Goal: Transaction & Acquisition: Purchase product/service

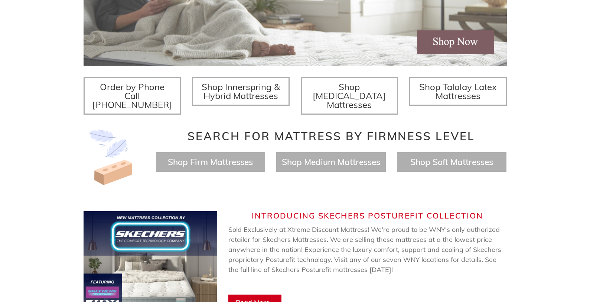
scroll to position [243, 0]
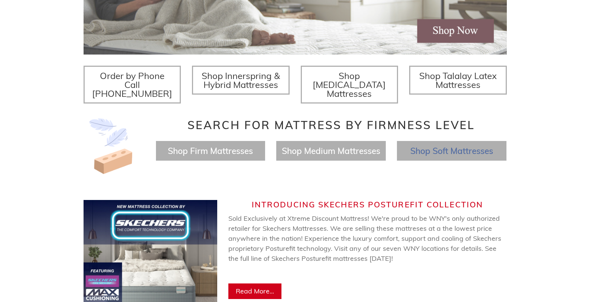
click at [422, 146] on span "Shop Soft Mattresses" at bounding box center [451, 151] width 83 height 11
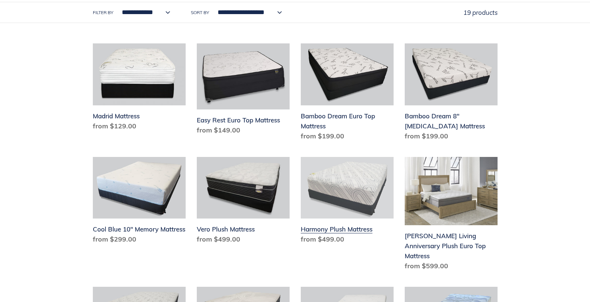
scroll to position [190, 0]
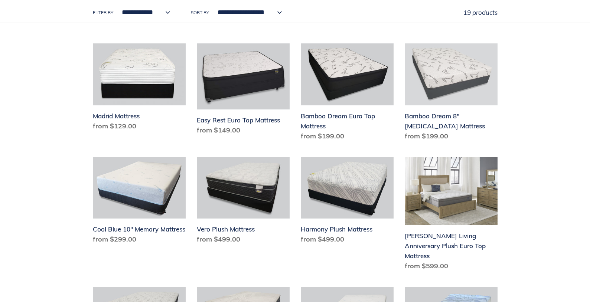
click at [428, 110] on link "Bamboo Dream 8" [MEDICAL_DATA] Mattress" at bounding box center [451, 93] width 93 height 101
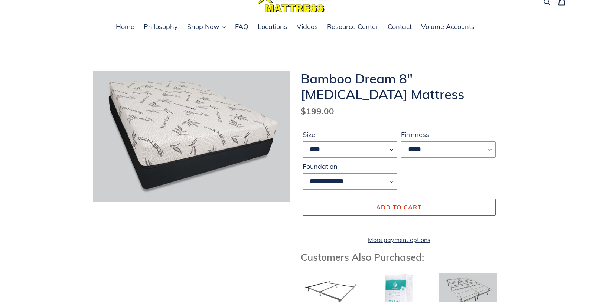
scroll to position [43, 0]
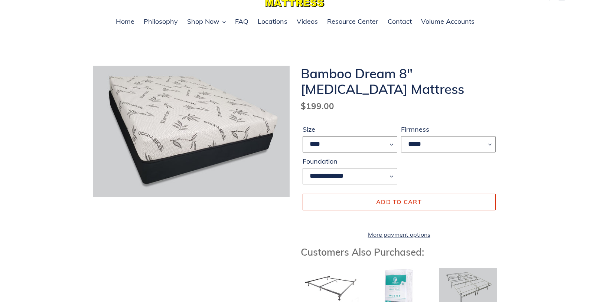
select select "*****"
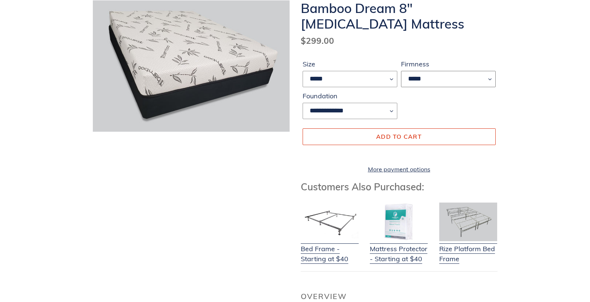
scroll to position [109, 0]
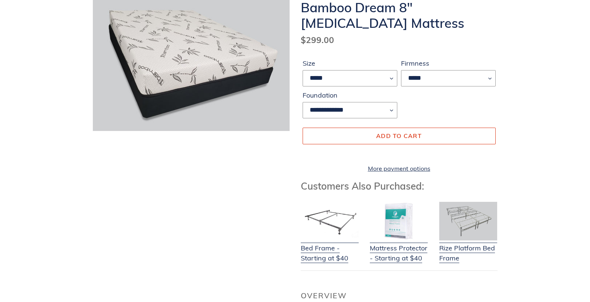
click at [305, 157] on shop-pay-wallet-button at bounding box center [304, 153] width 2 height 9
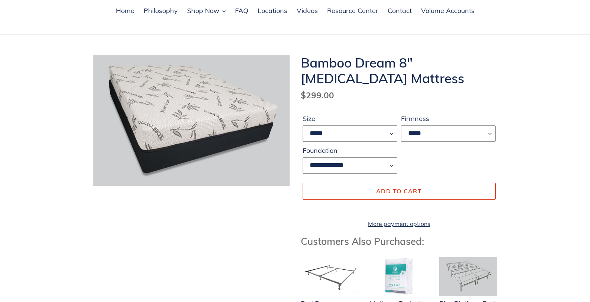
scroll to position [59, 0]
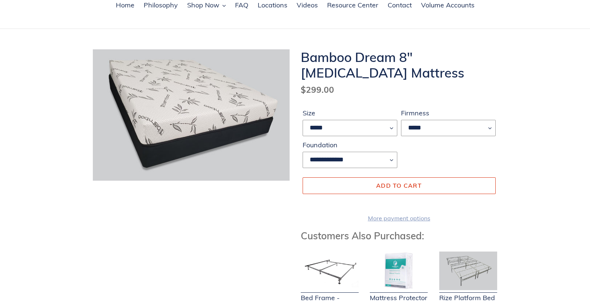
click at [402, 223] on link "More payment options" at bounding box center [399, 218] width 193 height 9
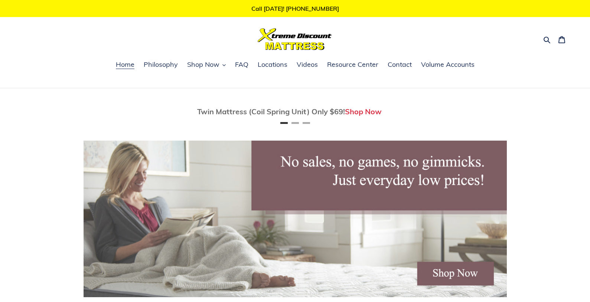
scroll to position [0, 424]
click at [364, 112] on link "Shop Now" at bounding box center [363, 111] width 37 height 9
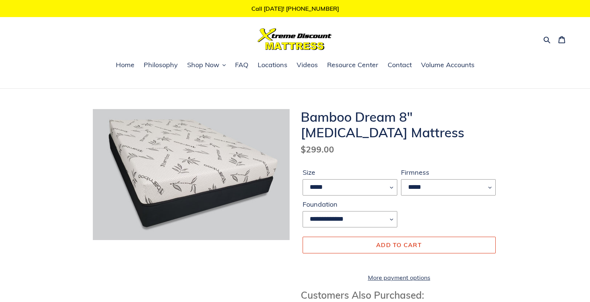
select select "*****"
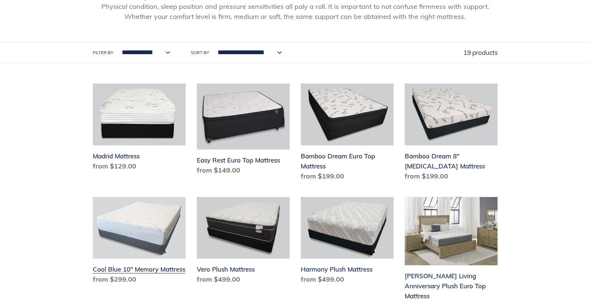
scroll to position [140, 0]
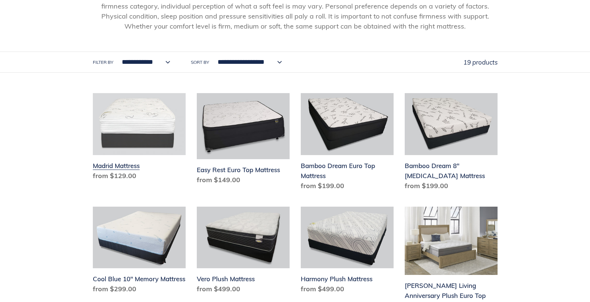
click at [126, 159] on link "Madrid Mattress" at bounding box center [139, 138] width 93 height 91
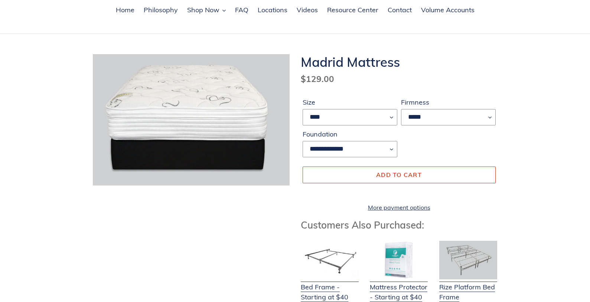
scroll to position [56, 0]
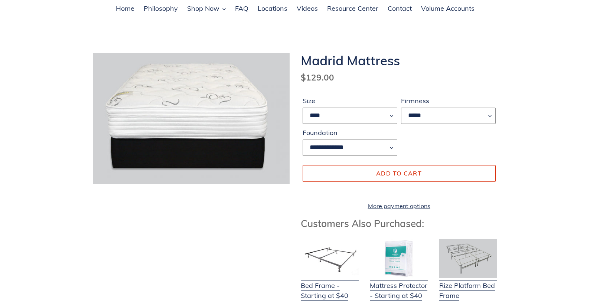
select select "*****"
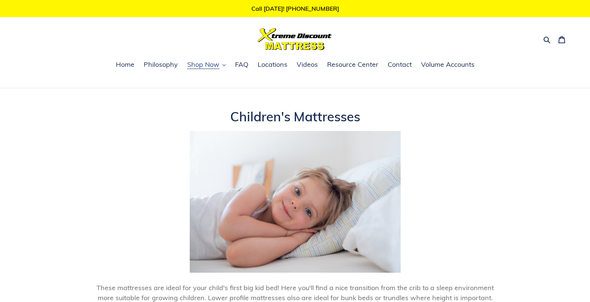
click at [215, 62] on span "Shop Now" at bounding box center [203, 64] width 32 height 9
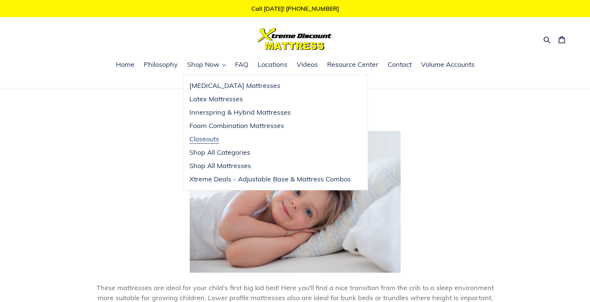
click at [215, 137] on span "Closeouts" at bounding box center [204, 139] width 30 height 9
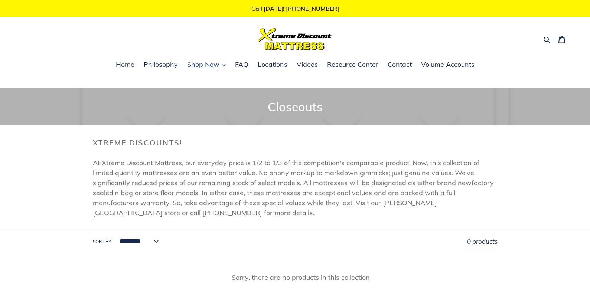
click at [203, 67] on span "Shop Now" at bounding box center [203, 64] width 32 height 9
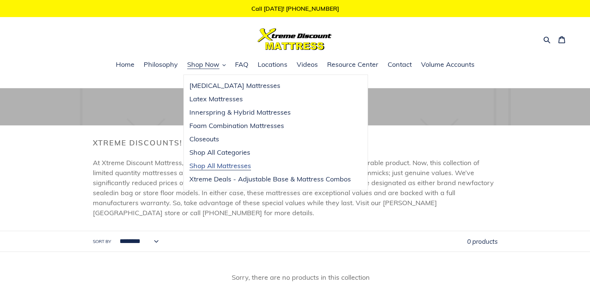
click at [207, 164] on span "Shop All Mattresses" at bounding box center [220, 166] width 62 height 9
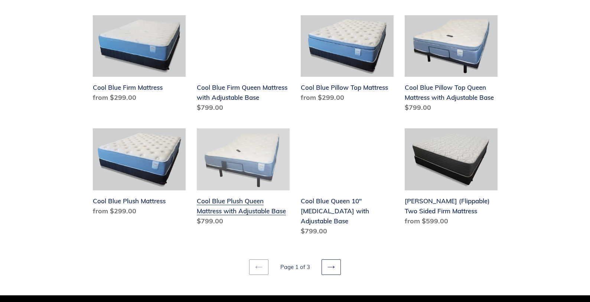
scroll to position [877, 0]
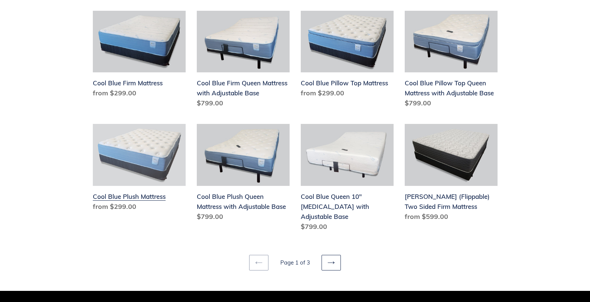
click at [147, 159] on link "Cool Blue Plush Mattress" at bounding box center [139, 169] width 93 height 91
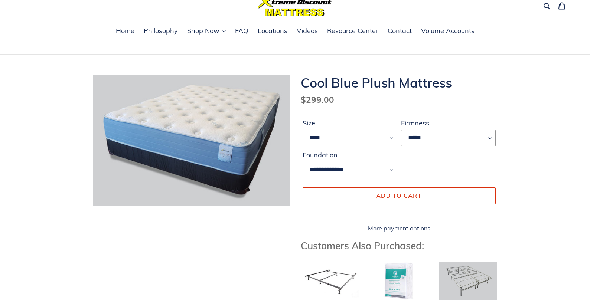
scroll to position [39, 0]
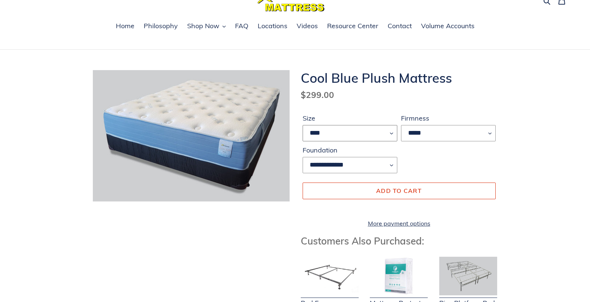
select select "*****"
